Goal: Use online tool/utility: Use online tool/utility

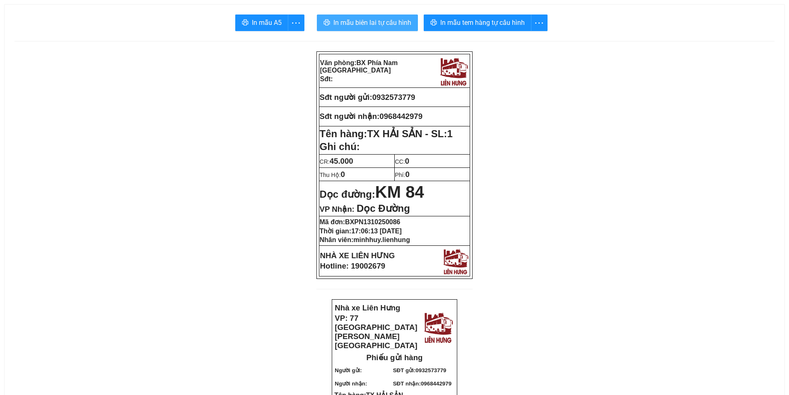
click at [374, 19] on span "In mẫu biên lai tự cấu hình" at bounding box center [372, 22] width 78 height 10
click at [404, 100] on span "0932573779" at bounding box center [393, 97] width 43 height 9
copy span "0932573779"
click at [408, 114] on span "0968442979" at bounding box center [400, 116] width 43 height 9
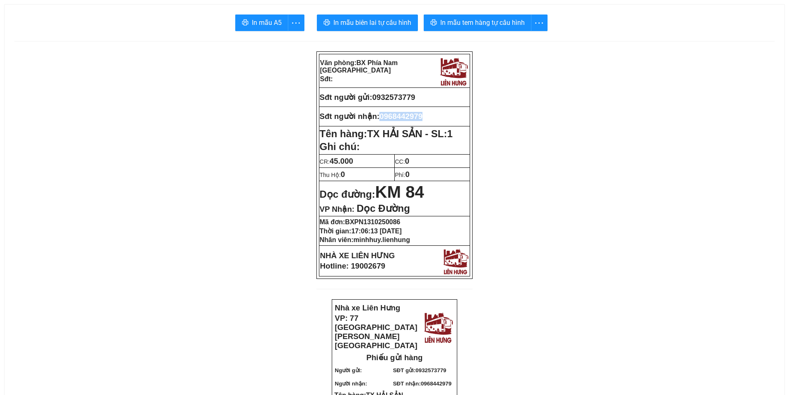
click at [408, 114] on span "0968442979" at bounding box center [400, 116] width 43 height 9
copy span "0968442979"
click at [403, 94] on span "0932573779" at bounding box center [393, 97] width 43 height 9
copy span "0932573779"
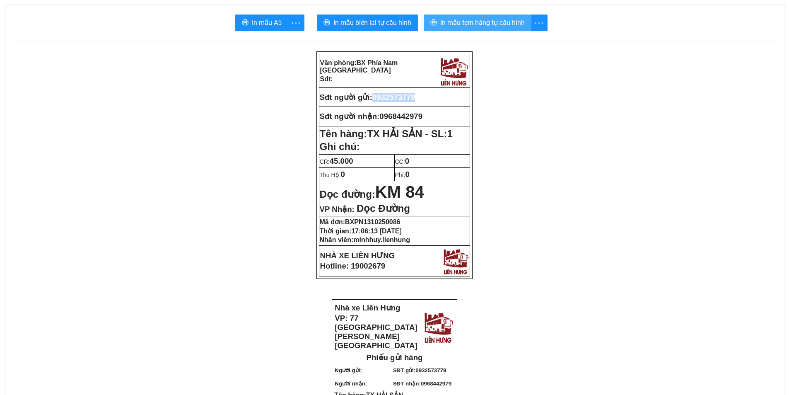
click at [460, 22] on span "In mẫu tem hàng tự cấu hình" at bounding box center [482, 22] width 84 height 10
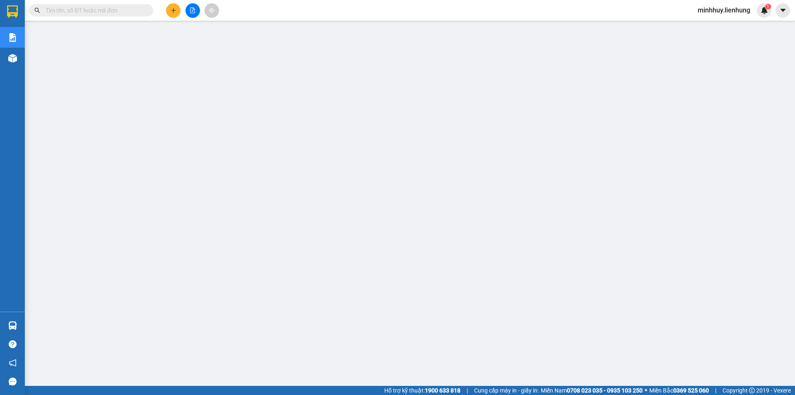
click at [101, 10] on input "text" at bounding box center [95, 10] width 98 height 9
paste input "0932573779"
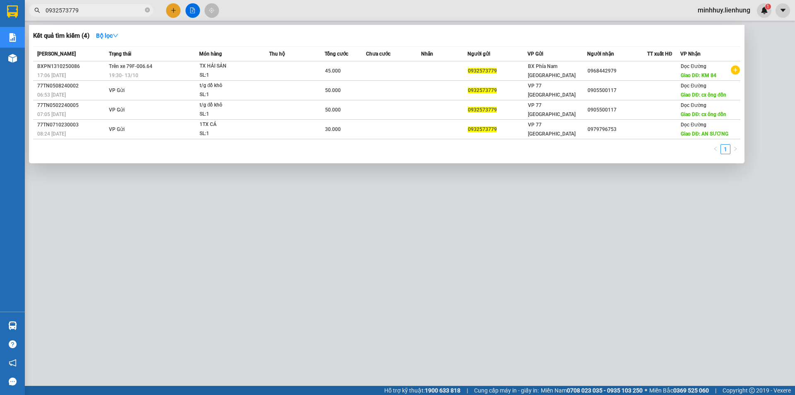
type input "0932573779"
click at [147, 10] on icon "close-circle" at bounding box center [147, 9] width 5 height 5
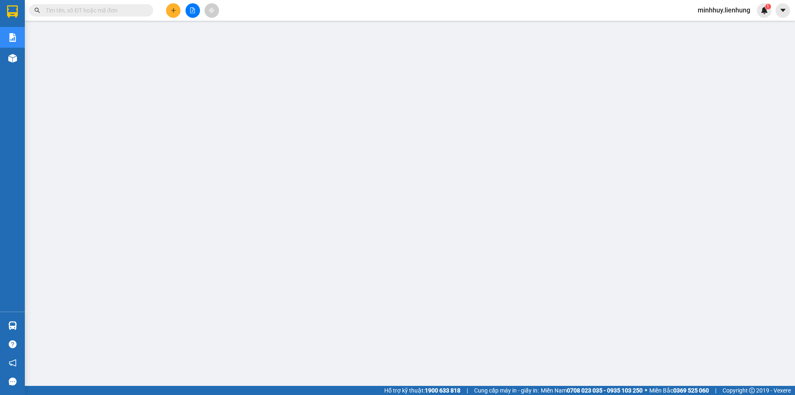
click at [138, 10] on input "text" at bounding box center [95, 10] width 98 height 9
paste input "0968442979"
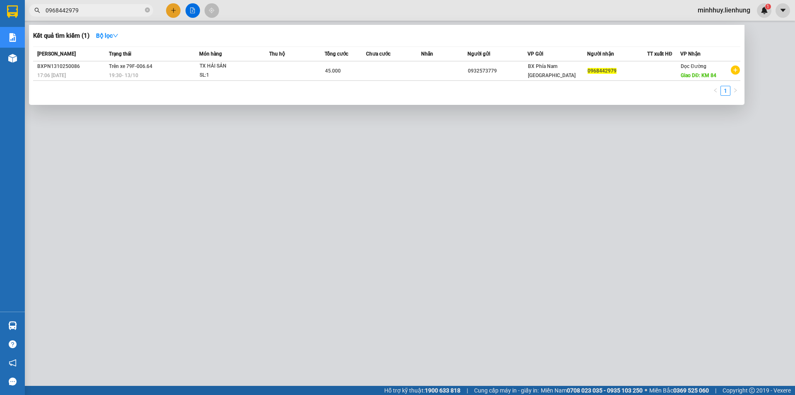
click at [113, 16] on span "0968442979" at bounding box center [91, 10] width 124 height 12
click at [111, 12] on input "0968442979" at bounding box center [95, 10] width 98 height 9
paste input "325737"
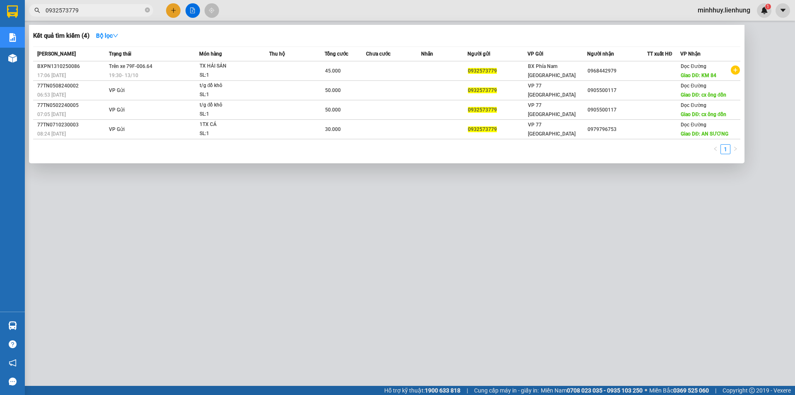
type input "0932573779"
click at [270, 246] on div at bounding box center [397, 197] width 795 height 395
